Goal: Information Seeking & Learning: Learn about a topic

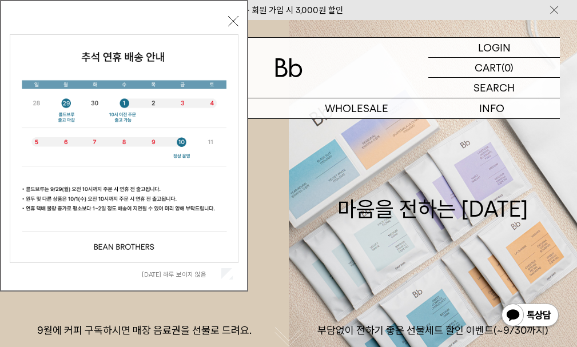
click at [228, 20] on button "닫기" at bounding box center [233, 21] width 10 height 10
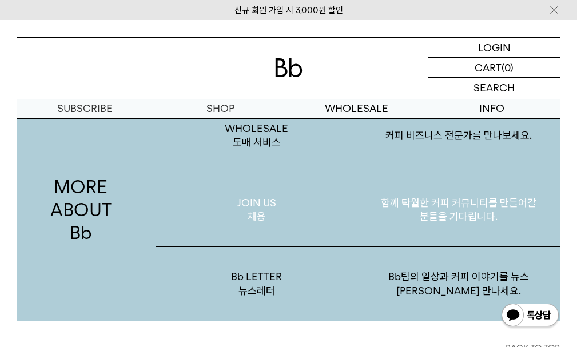
scroll to position [1766, 0]
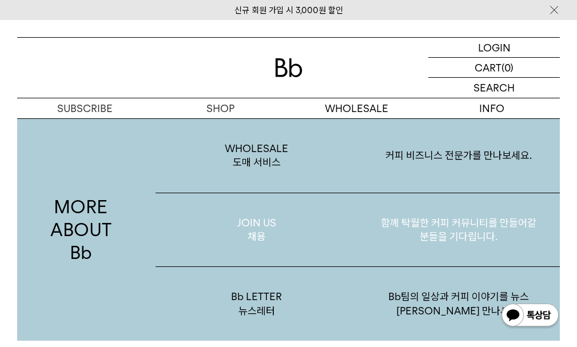
click at [262, 228] on p "JOIN US 채용" at bounding box center [257, 230] width 202 height 74
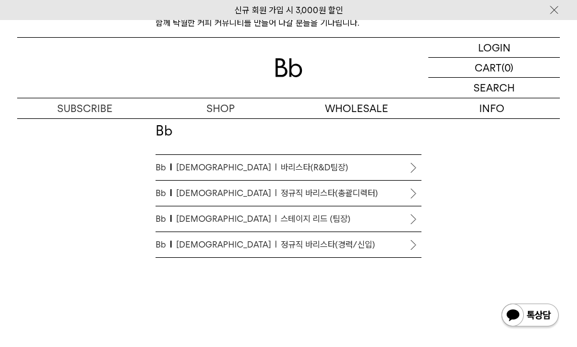
scroll to position [515, 0]
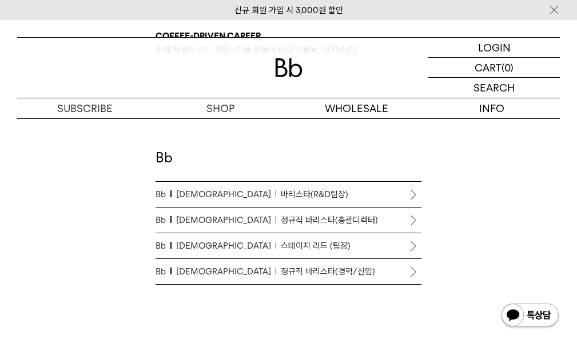
click at [384, 193] on p "Bb 바리스타 바리스타(R&D팀장)" at bounding box center [289, 195] width 266 height 14
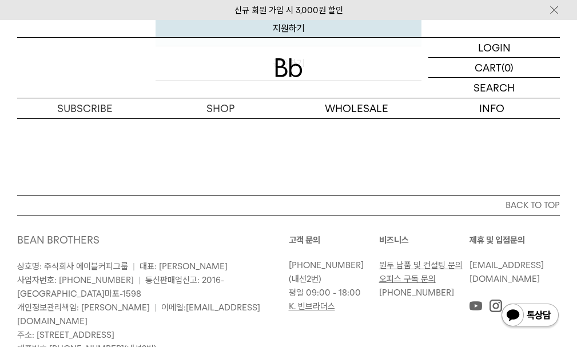
scroll to position [1844, 0]
